Goal: Task Accomplishment & Management: Manage account settings

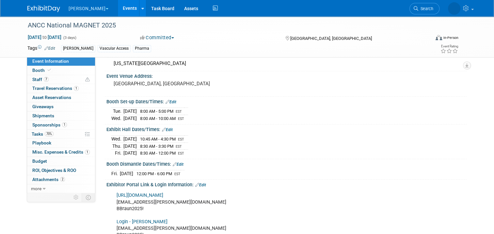
scroll to position [33, 0]
click at [118, 14] on link "Events" at bounding box center [130, 8] width 24 height 16
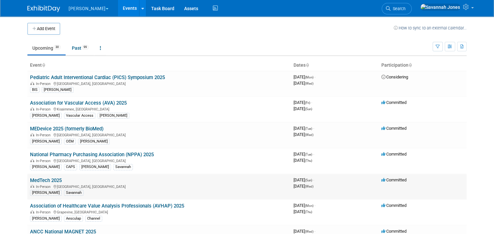
click at [55, 178] on link "MedTech 2025" at bounding box center [46, 180] width 32 height 6
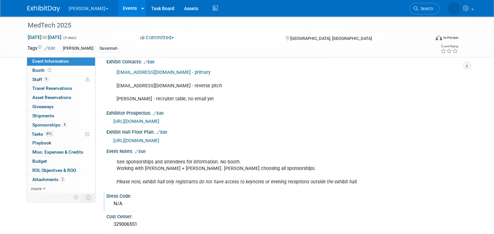
scroll to position [359, 0]
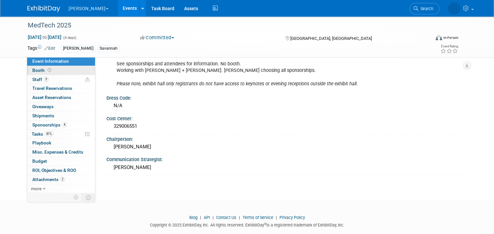
click at [62, 70] on link "Booth" at bounding box center [61, 70] width 68 height 9
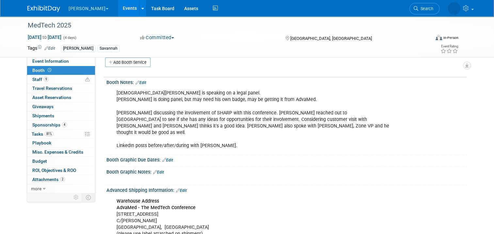
scroll to position [131, 0]
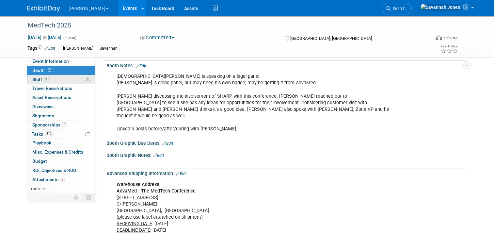
click at [72, 76] on link "9 Staff 9" at bounding box center [61, 79] width 68 height 9
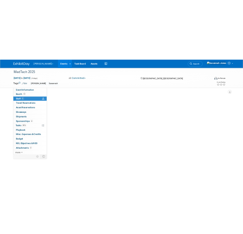
scroll to position [0, 0]
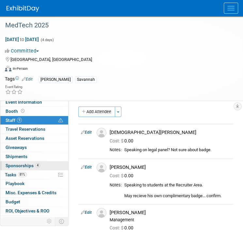
click at [31, 163] on span "Sponsorships 4" at bounding box center [23, 165] width 35 height 5
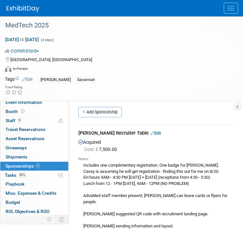
drag, startPoint x: 147, startPoint y: 176, endPoint x: 162, endPoint y: 176, distance: 14.7
click at [147, 176] on div "Includes one complimentary registration. One badge for Scott. Cassy is assuming…" at bounding box center [155, 217] width 155 height 110
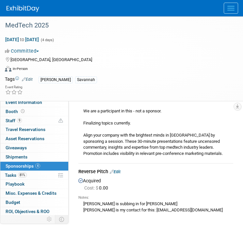
scroll to position [653, 0]
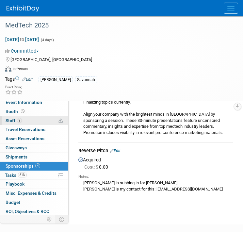
click at [40, 119] on link "9 Staff 9" at bounding box center [34, 120] width 68 height 9
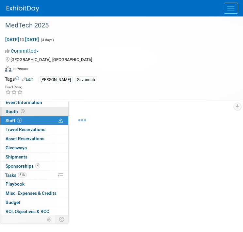
click at [40, 113] on link "Booth" at bounding box center [34, 111] width 68 height 9
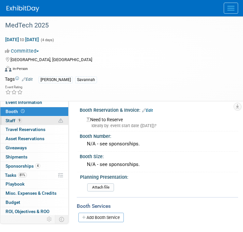
click at [41, 119] on link "9 Staff 9" at bounding box center [34, 120] width 68 height 9
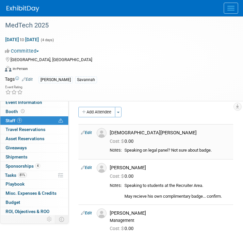
click at [199, 128] on div "Christiana Jacxens" at bounding box center [170, 132] width 131 height 8
click at [175, 154] on div "Notes: Speaking on legal panel? Not sure about badge." at bounding box center [170, 152] width 121 height 8
drag, startPoint x: 36, startPoint y: 107, endPoint x: 38, endPoint y: 104, distance: 3.8
click at [36, 107] on link "Booth" at bounding box center [34, 111] width 68 height 9
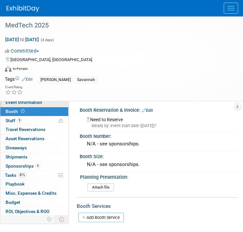
click at [39, 102] on span "Event Information" at bounding box center [24, 102] width 37 height 5
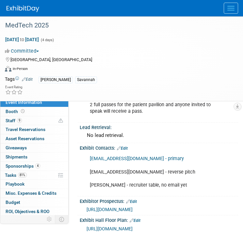
scroll to position [261, 0]
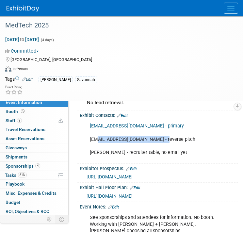
drag, startPoint x: 97, startPoint y: 144, endPoint x: 162, endPoint y: 144, distance: 65.3
click at [162, 144] on div "cpristas@advamed.org - primary bperkins@advamed.org - reverse pitch sarah - rec…" at bounding box center [155, 138] width 141 height 39
click at [127, 147] on div "cpristas@advamed.org - primary bperkins@advamed.org - reverse pitch sarah - rec…" at bounding box center [155, 138] width 141 height 39
click at [142, 144] on div "cpristas@advamed.org - primary bperkins@advamed.org - reverse pitch sarah - rec…" at bounding box center [155, 138] width 141 height 39
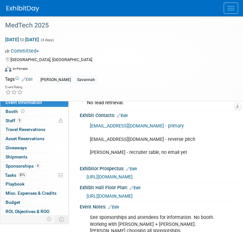
click at [137, 144] on div "cpristas@advamed.org - primary bperkins@advamed.org - reverse pitch sarah - rec…" at bounding box center [155, 138] width 141 height 39
drag, startPoint x: 137, startPoint y: 144, endPoint x: 195, endPoint y: 146, distance: 57.5
click at [195, 146] on div "cpristas@advamed.org - primary bperkins@advamed.org - reverse pitch sarah - rec…" at bounding box center [155, 138] width 141 height 39
click at [23, 124] on link "9 Staff 9" at bounding box center [34, 120] width 68 height 9
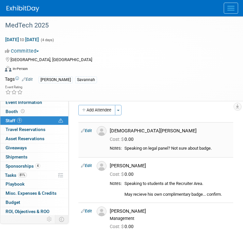
scroll to position [0, 0]
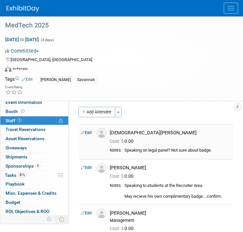
drag, startPoint x: 131, startPoint y: 151, endPoint x: 175, endPoint y: 151, distance: 44.4
click at [175, 151] on div "Speaking on legal panel? Not sure about badge." at bounding box center [177, 151] width 106 height 6
click at [194, 151] on div "Speaking on legal panel? Not sure about badge." at bounding box center [177, 151] width 106 height 6
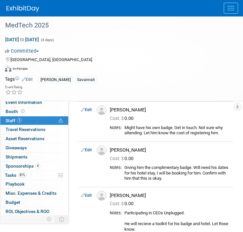
scroll to position [158, 0]
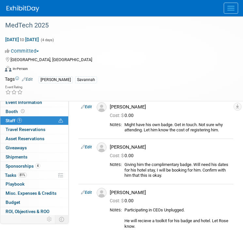
click at [85, 107] on icon at bounding box center [83, 106] width 4 height 7
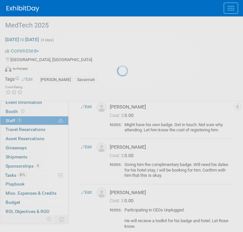
select select "9dcf0870-4cb5-4cad-9482-344722ab0bc3"
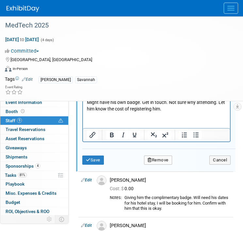
scroll to position [370, 0]
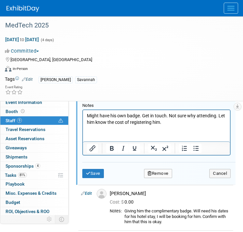
click at [174, 121] on p "Might have his own badge. Get in touch. Not sure why attending. Let him know th…" at bounding box center [156, 119] width 139 height 13
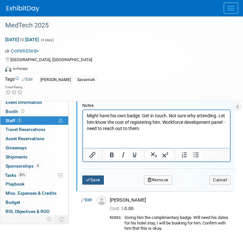
click at [94, 176] on button "Save" at bounding box center [93, 179] width 22 height 9
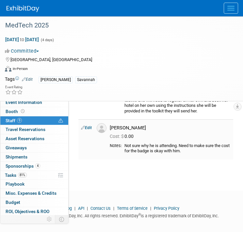
scroll to position [418, 0]
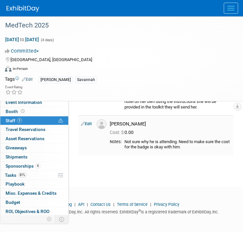
drag, startPoint x: 127, startPoint y: 140, endPoint x: 195, endPoint y: 141, distance: 68.2
click at [195, 141] on div "Not sure why he is attending. Need to make sure the cost for the badge is okay …" at bounding box center [177, 144] width 106 height 11
click at [187, 140] on div "Not sure why he is attending. Need to make sure the cost for the badge is okay …" at bounding box center [177, 144] width 106 height 11
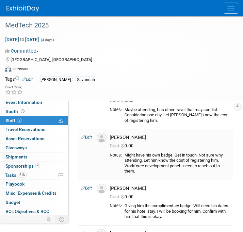
scroll to position [163, 0]
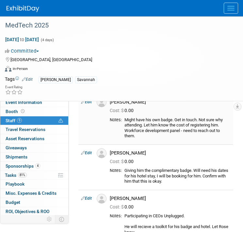
click at [85, 101] on link "Edit" at bounding box center [86, 102] width 11 height 5
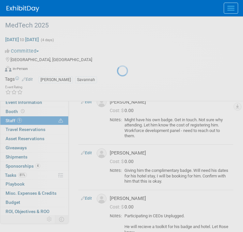
select select "9dcf0870-4cb5-4cad-9482-344722ab0bc3"
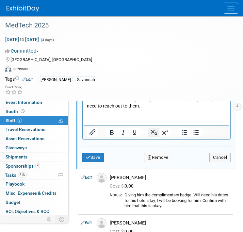
scroll to position [379, 0]
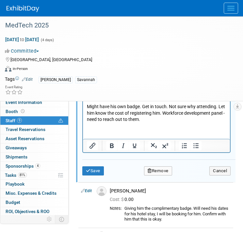
click at [153, 123] on html "Might have his own badge. Get in touch. Not sure why attending. Let him know th…" at bounding box center [156, 112] width 147 height 22
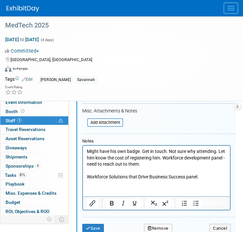
scroll to position [346, 0]
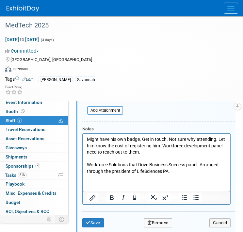
click at [81, 226] on div "Attendee <img src="https://www.exhibitday.com/Images/Unassigned-User-Icon.png" …" at bounding box center [155, 72] width 159 height 324
click at [92, 222] on button "Save" at bounding box center [93, 222] width 22 height 9
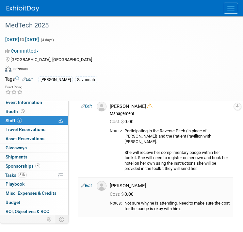
scroll to position [402, 0]
